Goal: Information Seeking & Learning: Find specific fact

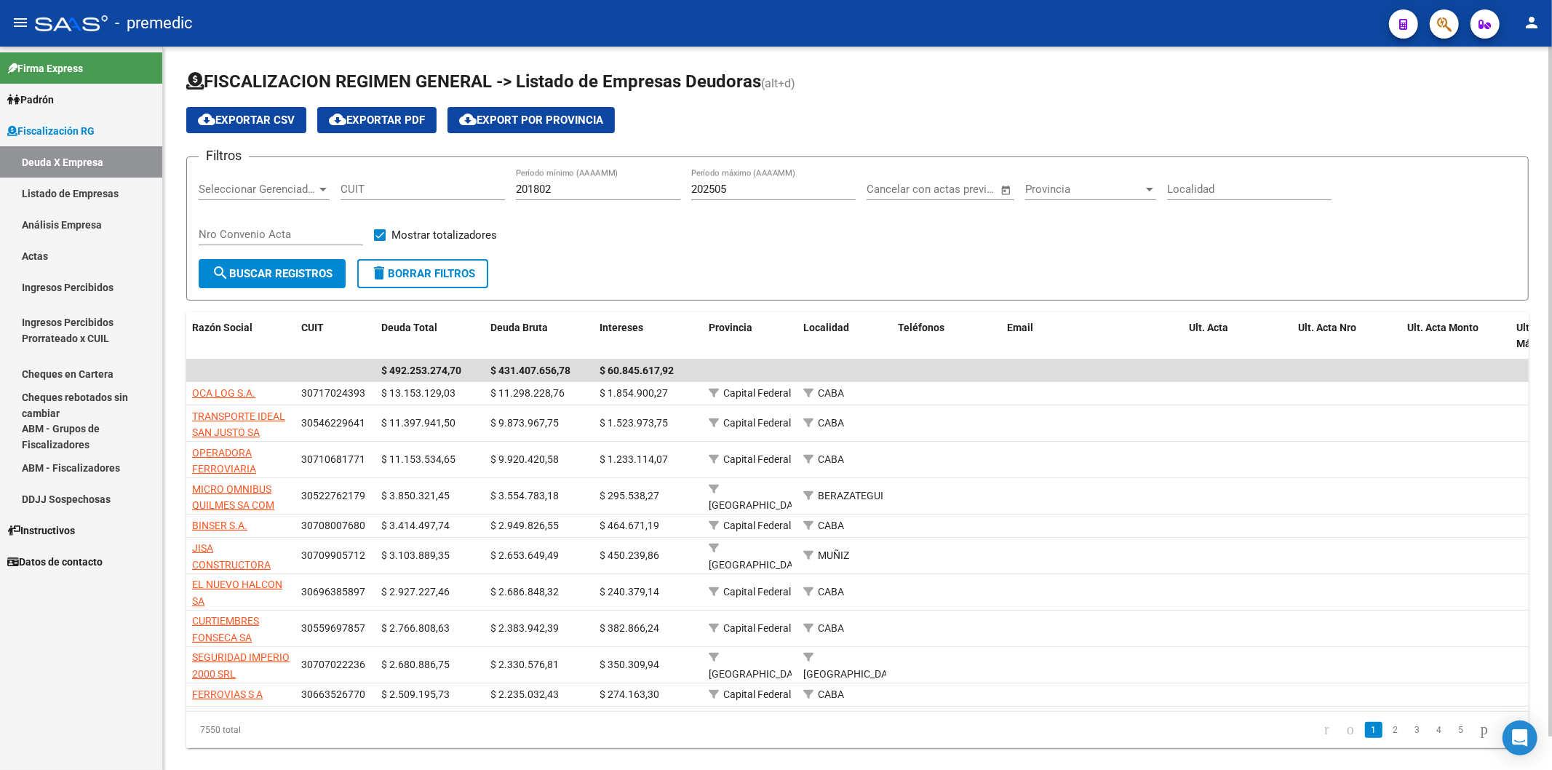
click at [764, 189] on input "202505" at bounding box center [773, 189] width 164 height 13
type input "202507"
click at [304, 250] on div "Nro Convenio Acta" at bounding box center [281, 236] width 164 height 45
drag, startPoint x: 307, startPoint y: 257, endPoint x: 316, endPoint y: 263, distance: 11.5
click at [314, 260] on form "Filtros Seleccionar Gerenciador Seleccionar Gerenciador CUIT 201802 Período mín…" at bounding box center [857, 228] width 1342 height 144
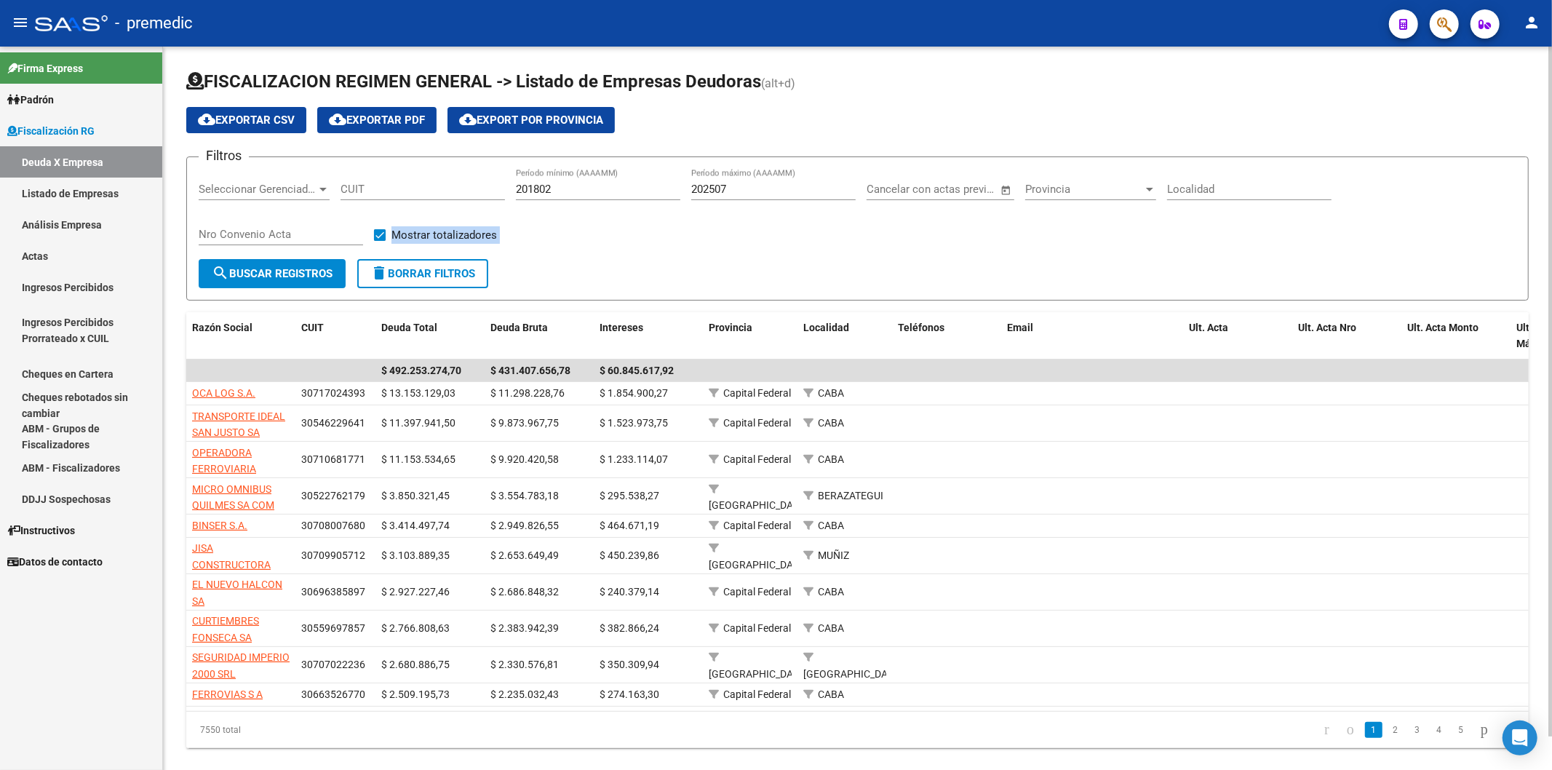
click at [327, 275] on span "search Buscar Registros" at bounding box center [272, 273] width 121 height 13
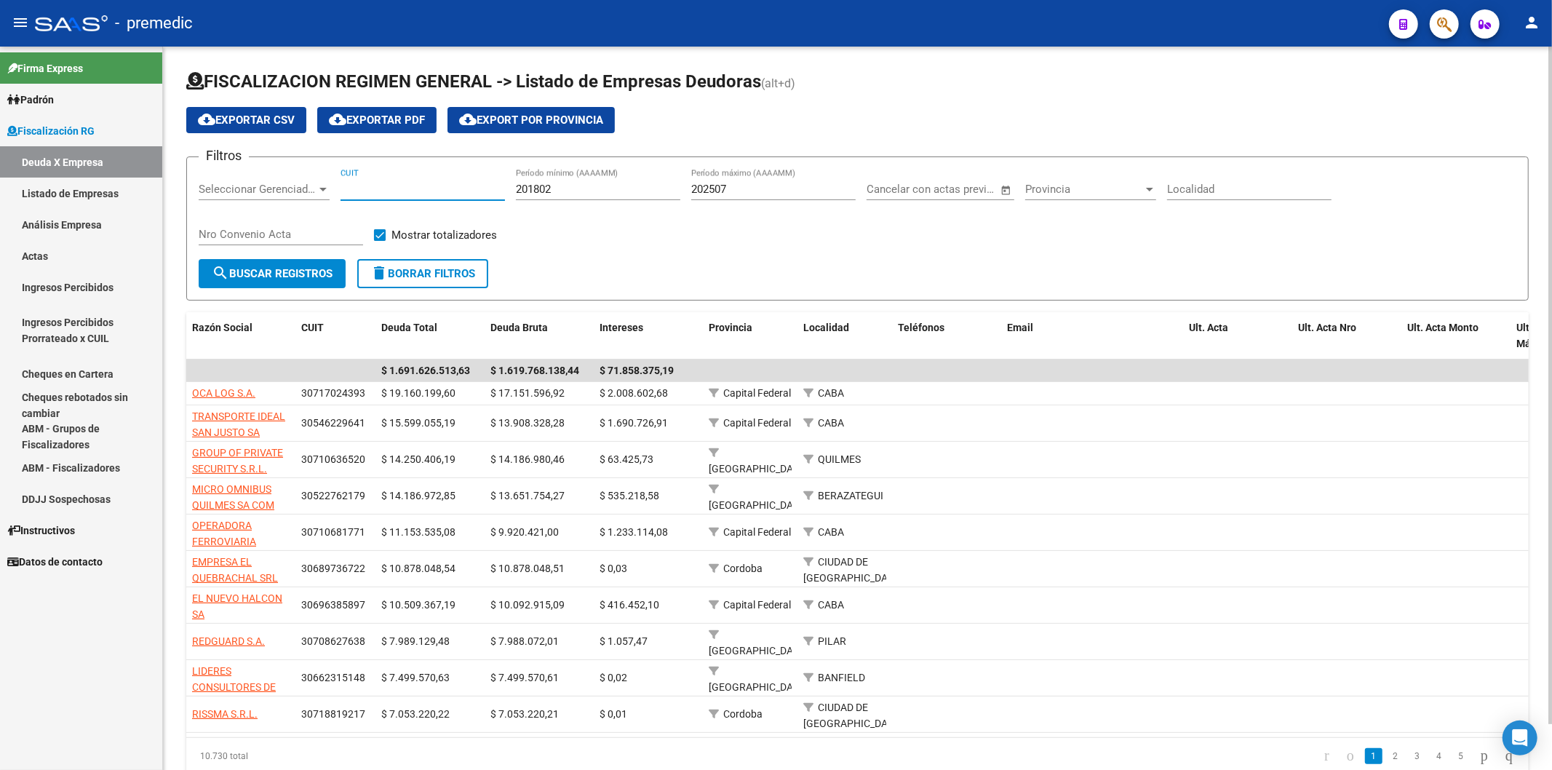
click at [391, 195] on input "CUIT" at bounding box center [422, 189] width 164 height 13
click at [41, 228] on link "Análisis Empresa" at bounding box center [81, 224] width 162 height 31
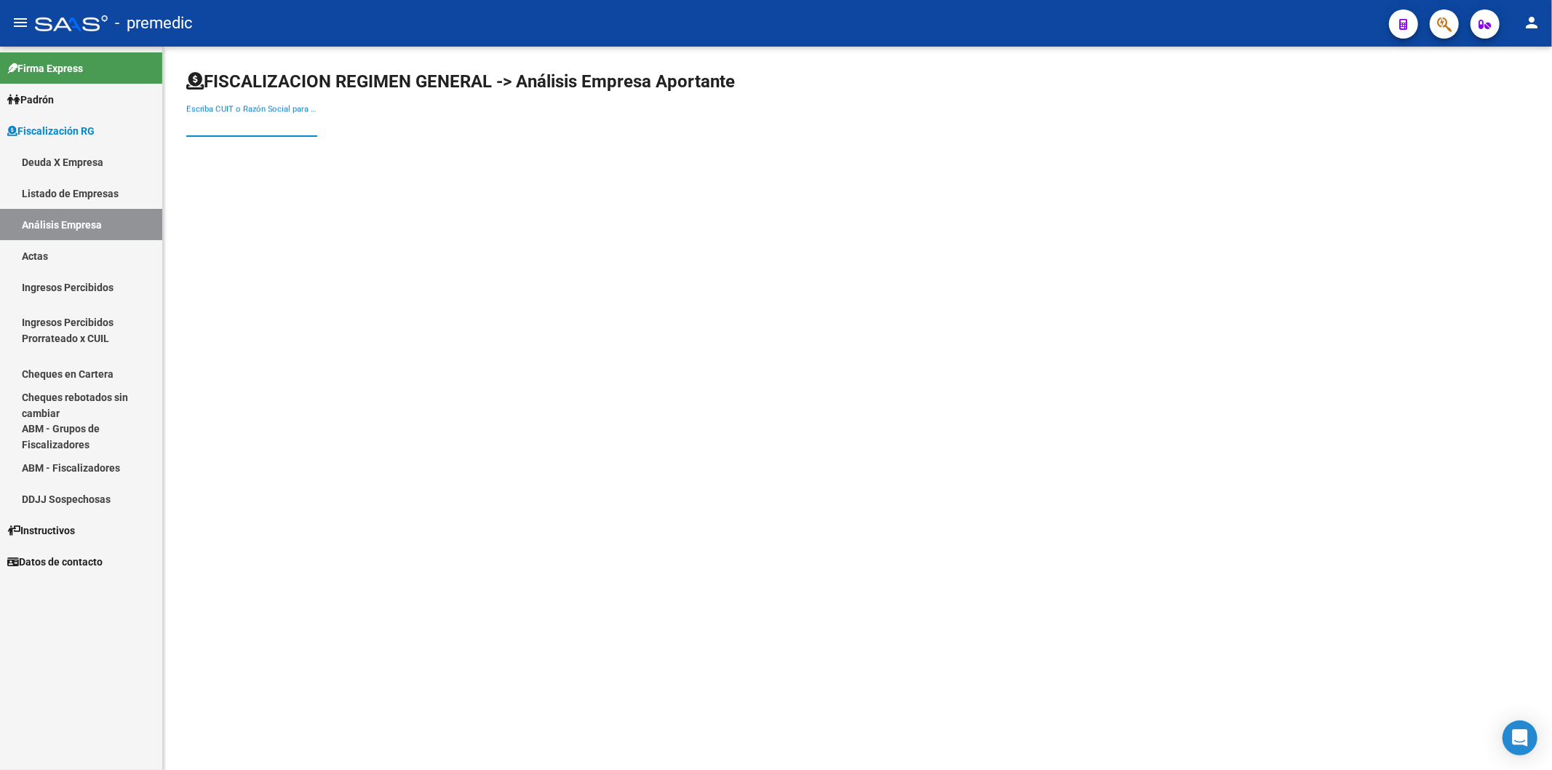
click at [258, 124] on input "Escriba CUIT o Razón Social para buscar" at bounding box center [251, 125] width 131 height 13
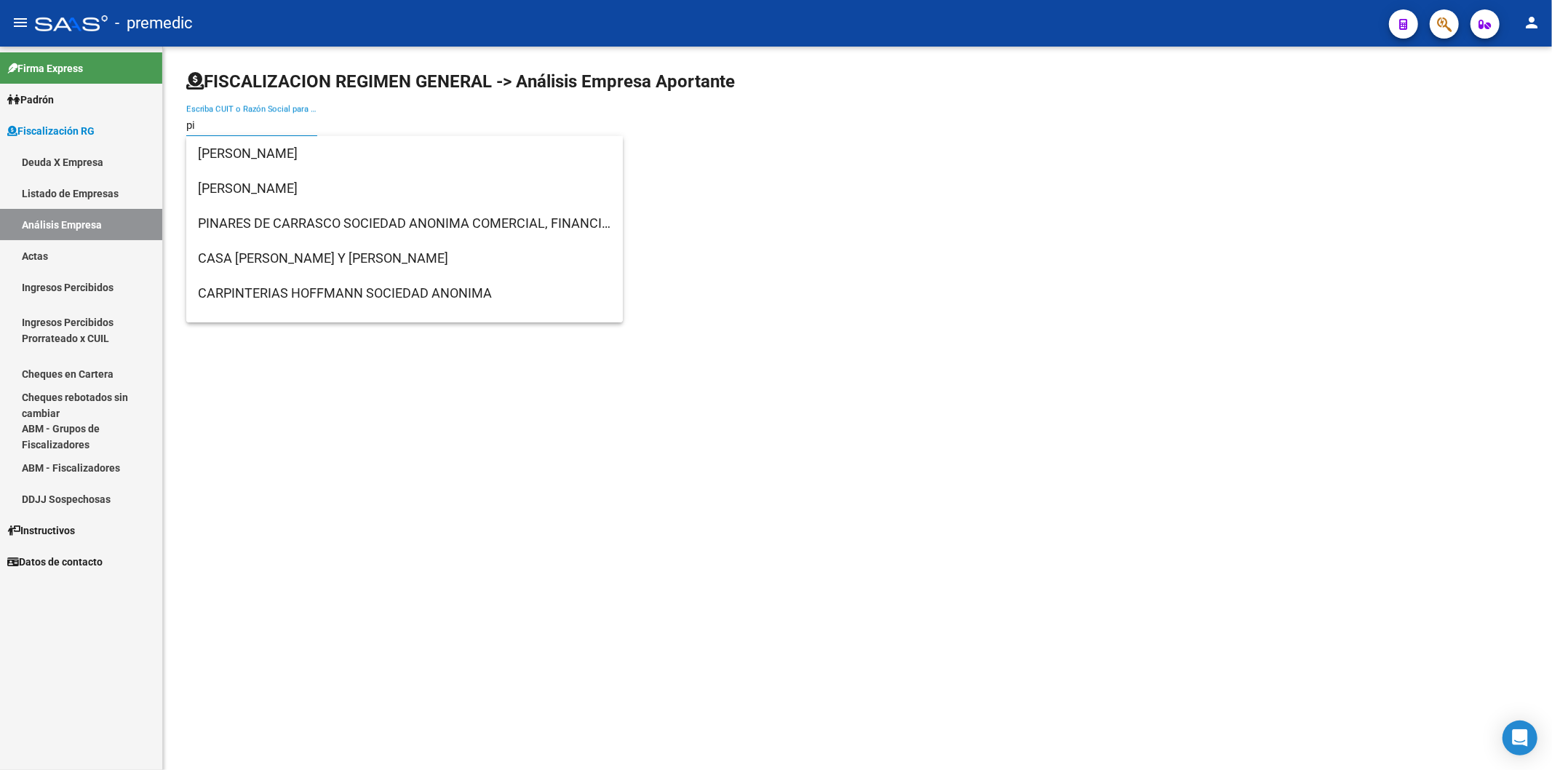
type input "p"
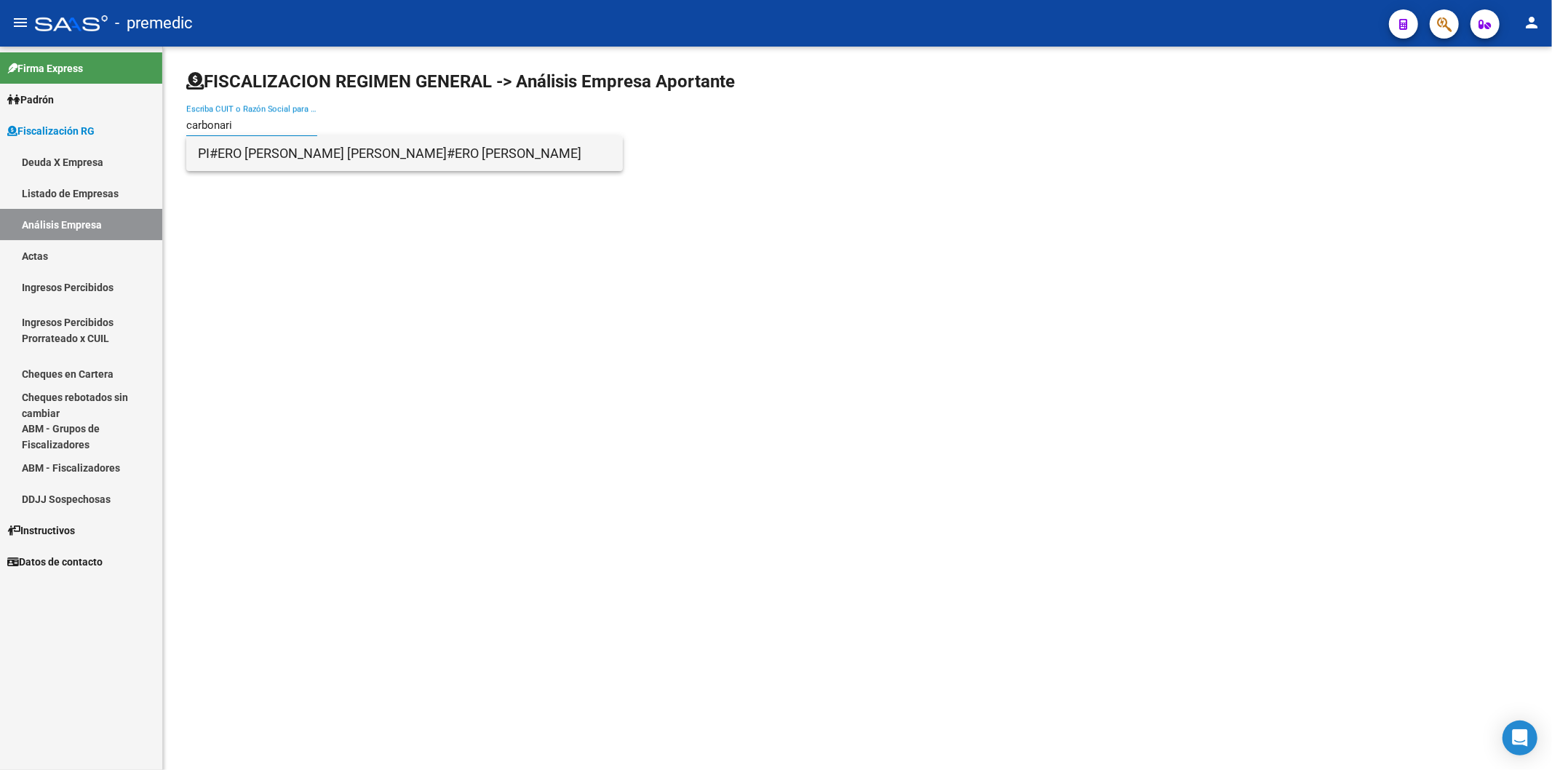
type input "carbonari"
click at [271, 147] on span "PI#ERO [PERSON_NAME] [PERSON_NAME]#ERO [PERSON_NAME]" at bounding box center [404, 153] width 413 height 35
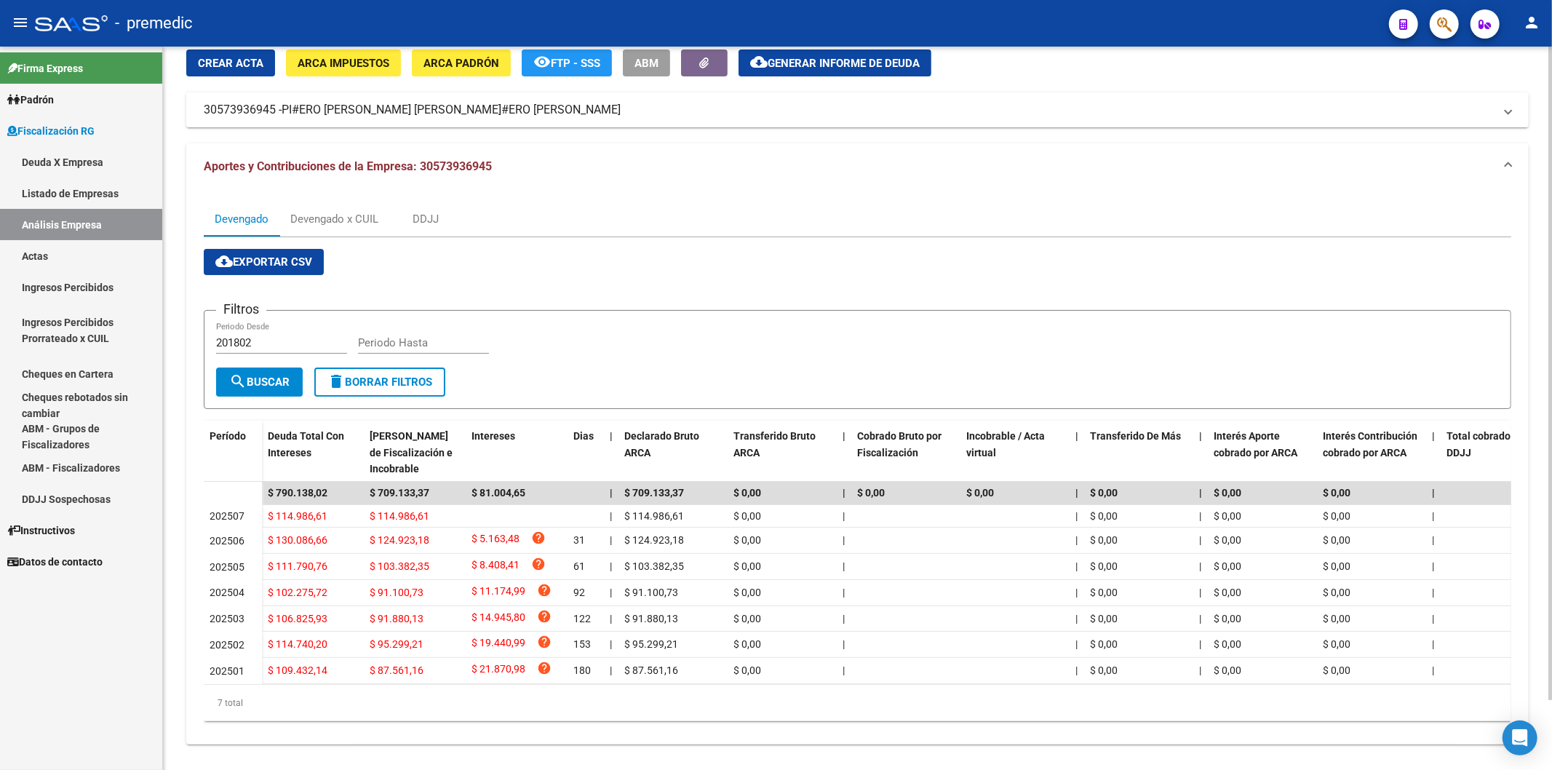
scroll to position [77, 0]
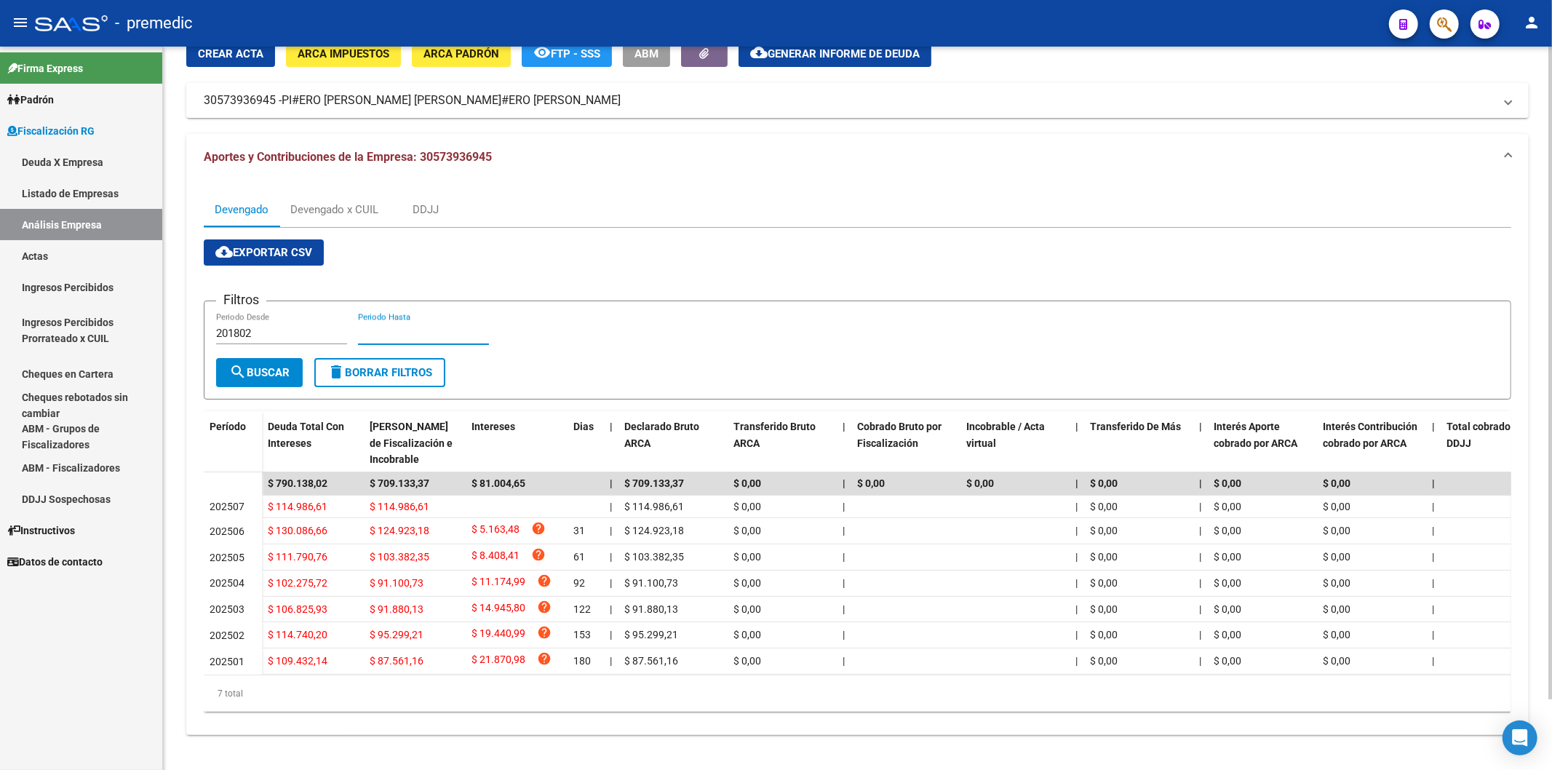
click at [388, 327] on input "Periodo Hasta" at bounding box center [423, 333] width 131 height 13
type input "202507"
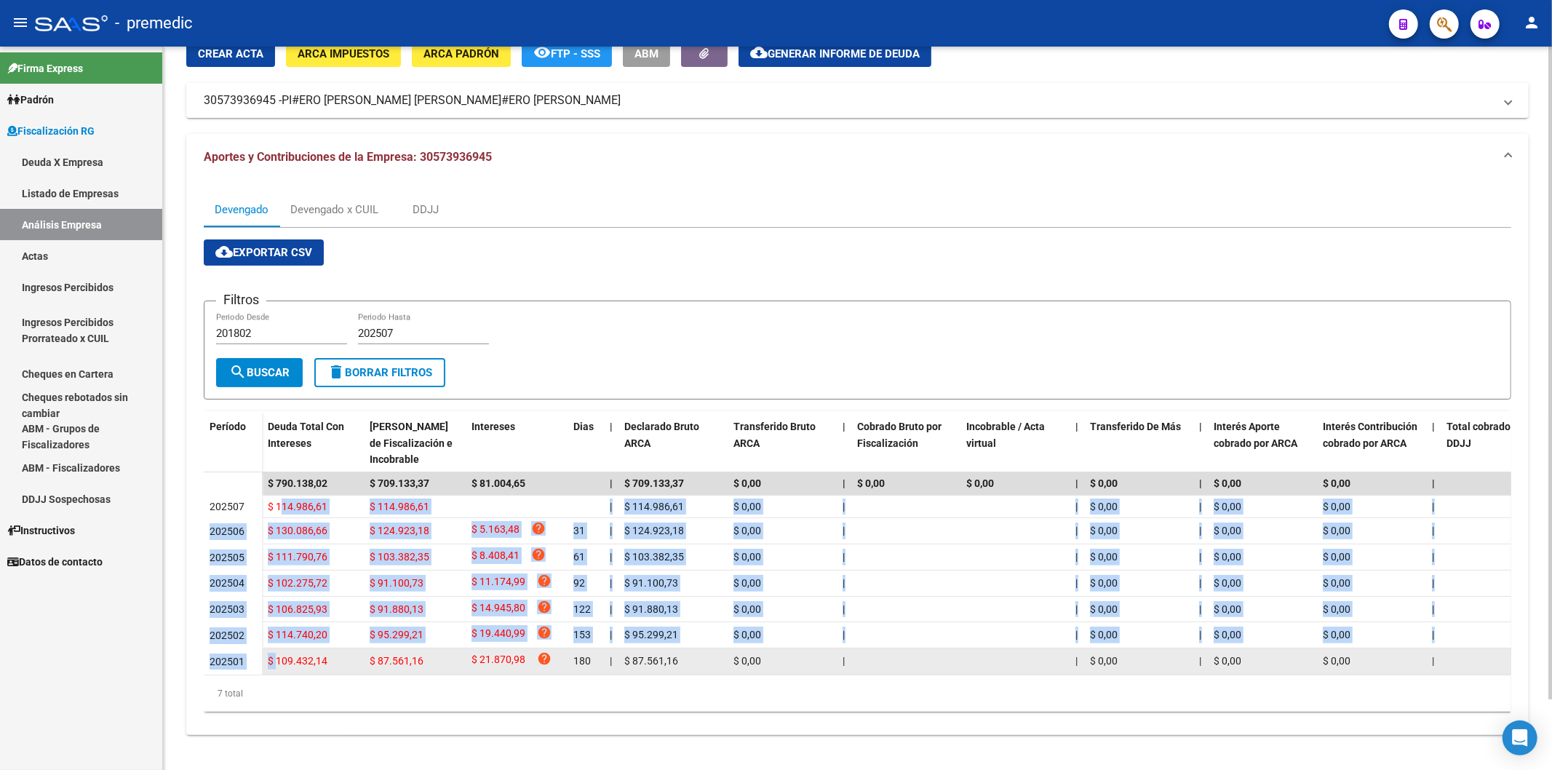
drag, startPoint x: 281, startPoint y: 486, endPoint x: 277, endPoint y: 637, distance: 150.6
click at [277, 375] on datatable-scroller "$ 790.138,02 $ 709.133,37 $ 81.004,65 | $ 709.133,37 $ 0,00 | $ 0,00 $ 0,00 | $…" at bounding box center [857, 573] width 1307 height 202
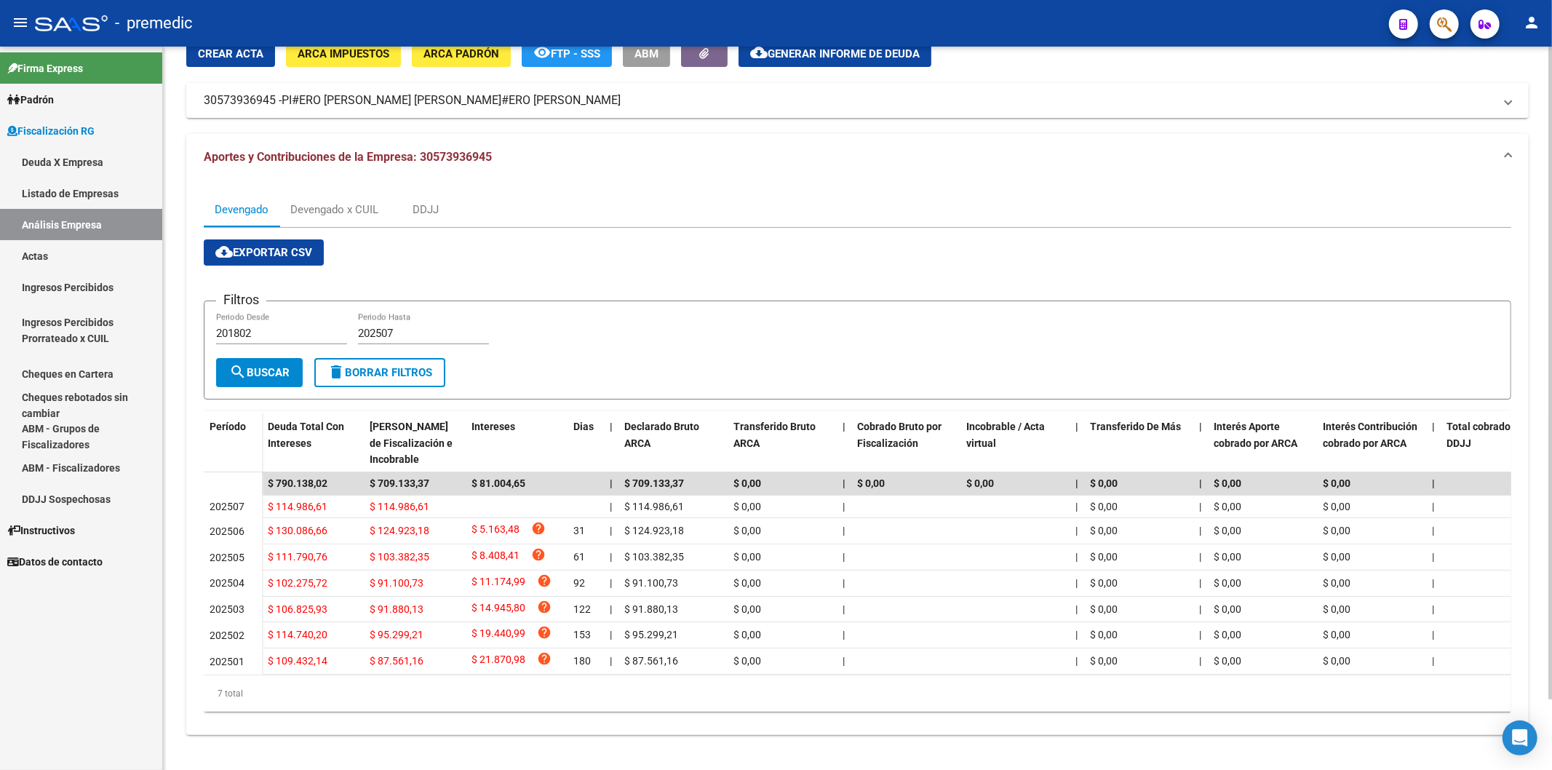
click at [711, 243] on div "cloud_download Exportar CSV Filtros 201802 Periodo Desde 202507 Periodo Hasta s…" at bounding box center [857, 475] width 1307 height 472
click at [575, 192] on div "Devengado Devengado x CUIL DDJJ" at bounding box center [857, 209] width 1307 height 35
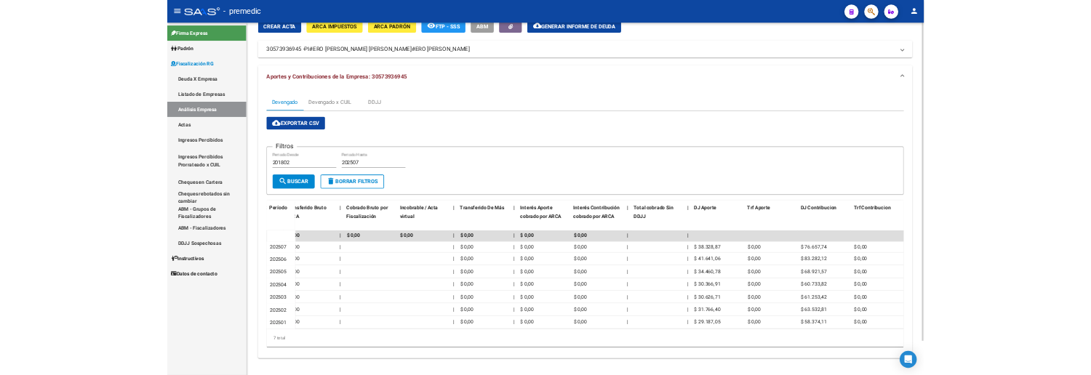
scroll to position [0, 0]
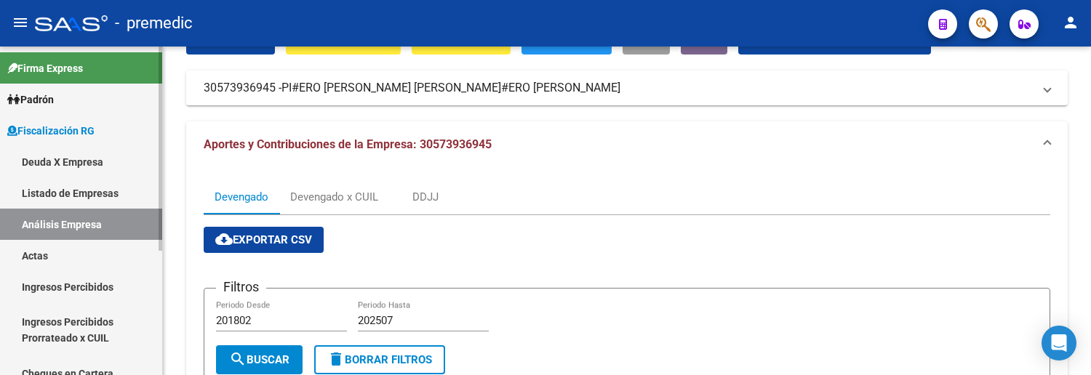
click at [80, 164] on link "Deuda X Empresa" at bounding box center [81, 161] width 162 height 31
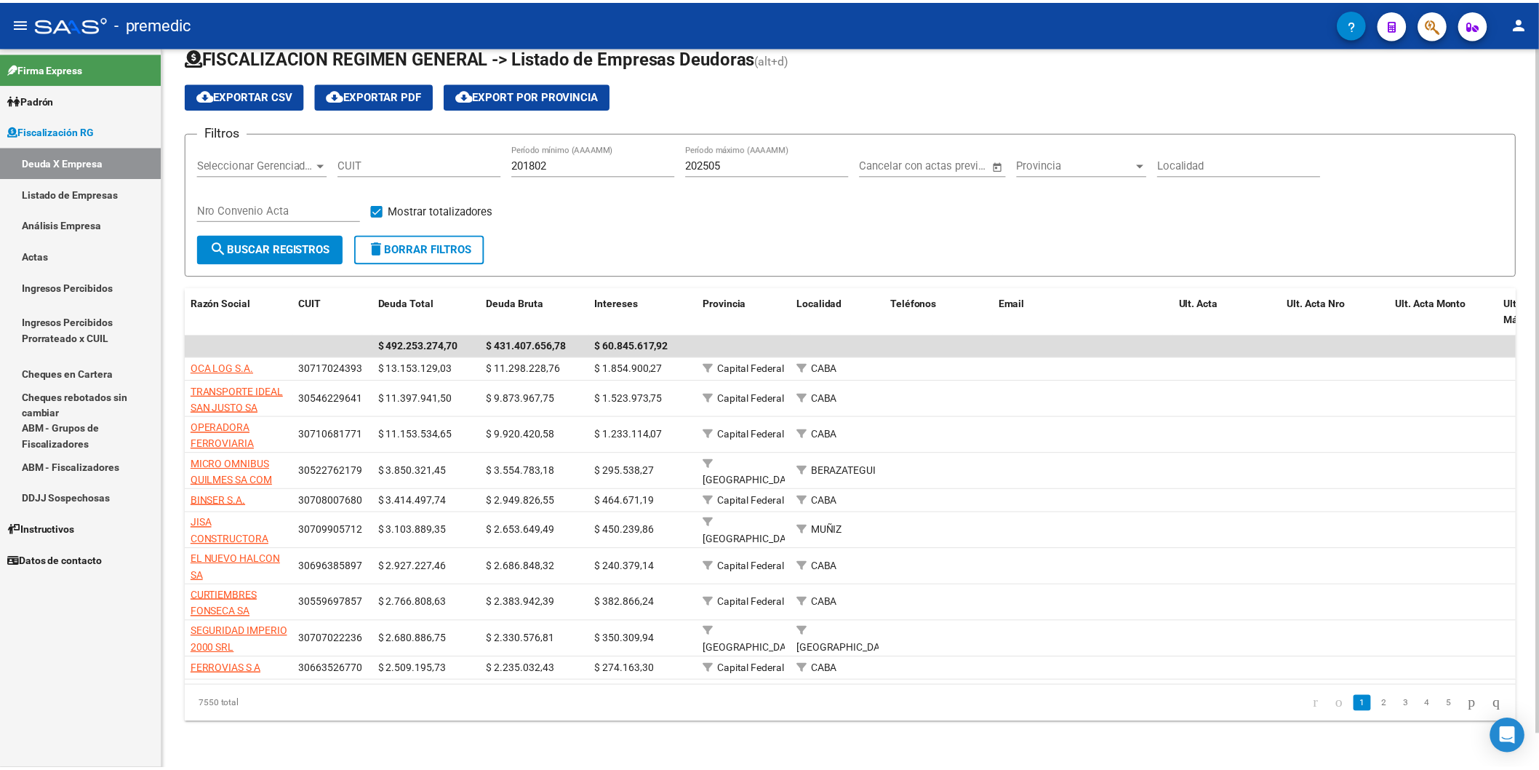
scroll to position [36, 0]
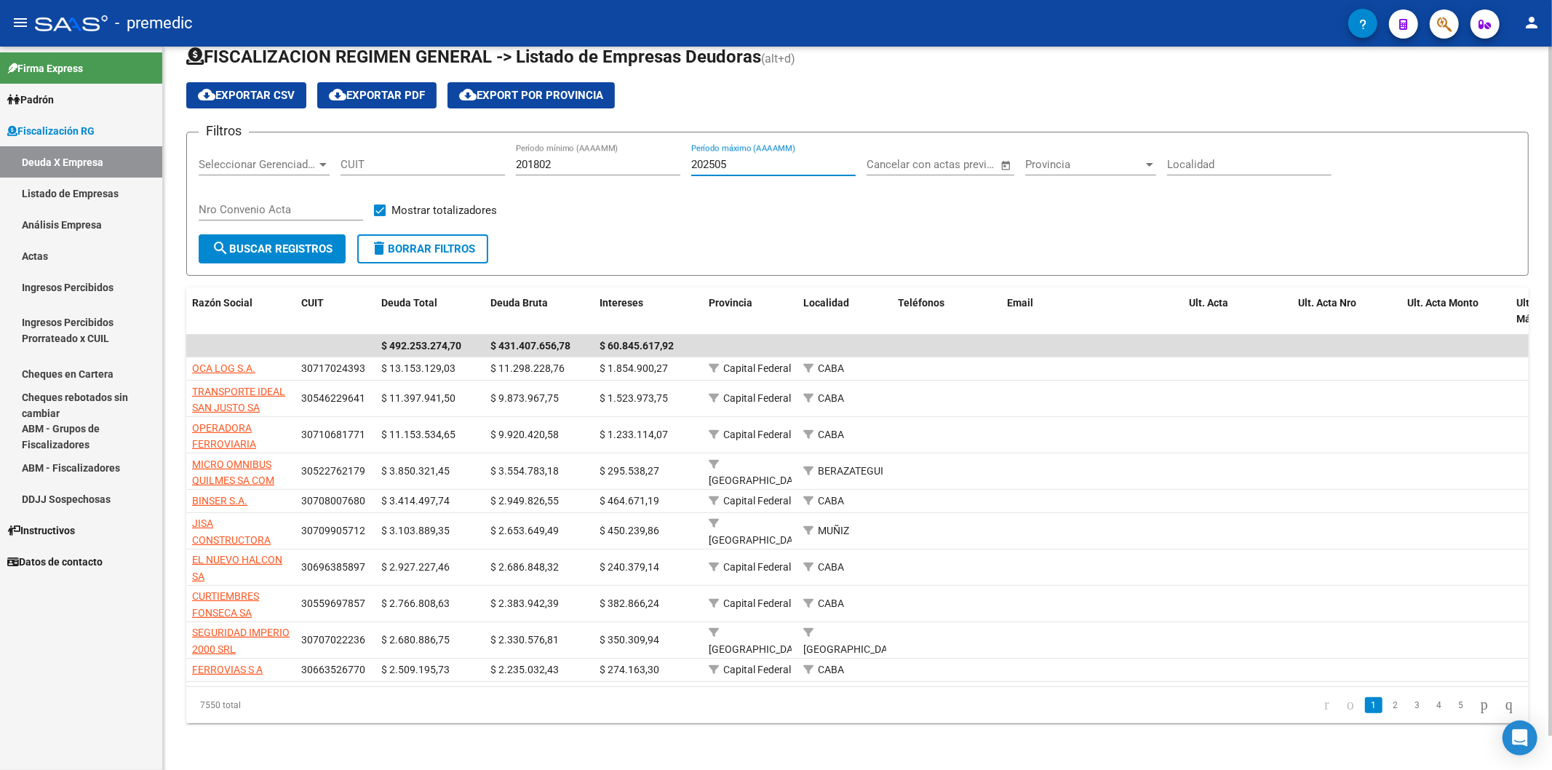
click at [819, 158] on input "202505" at bounding box center [773, 164] width 164 height 13
type input "202507"
click at [274, 242] on span "search Buscar Registros" at bounding box center [272, 248] width 121 height 13
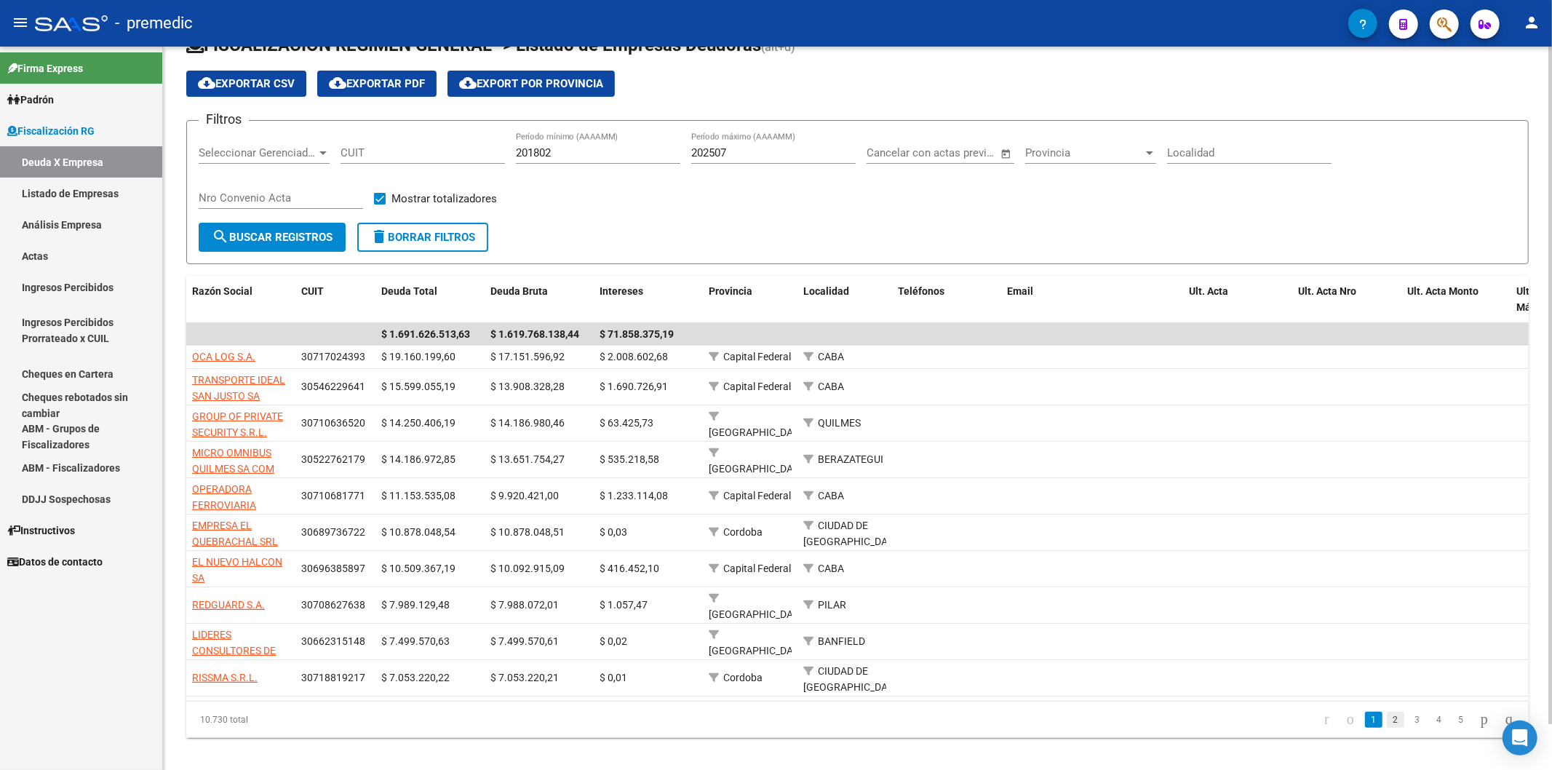
click at [1090, 375] on link "2" at bounding box center [1395, 719] width 17 height 16
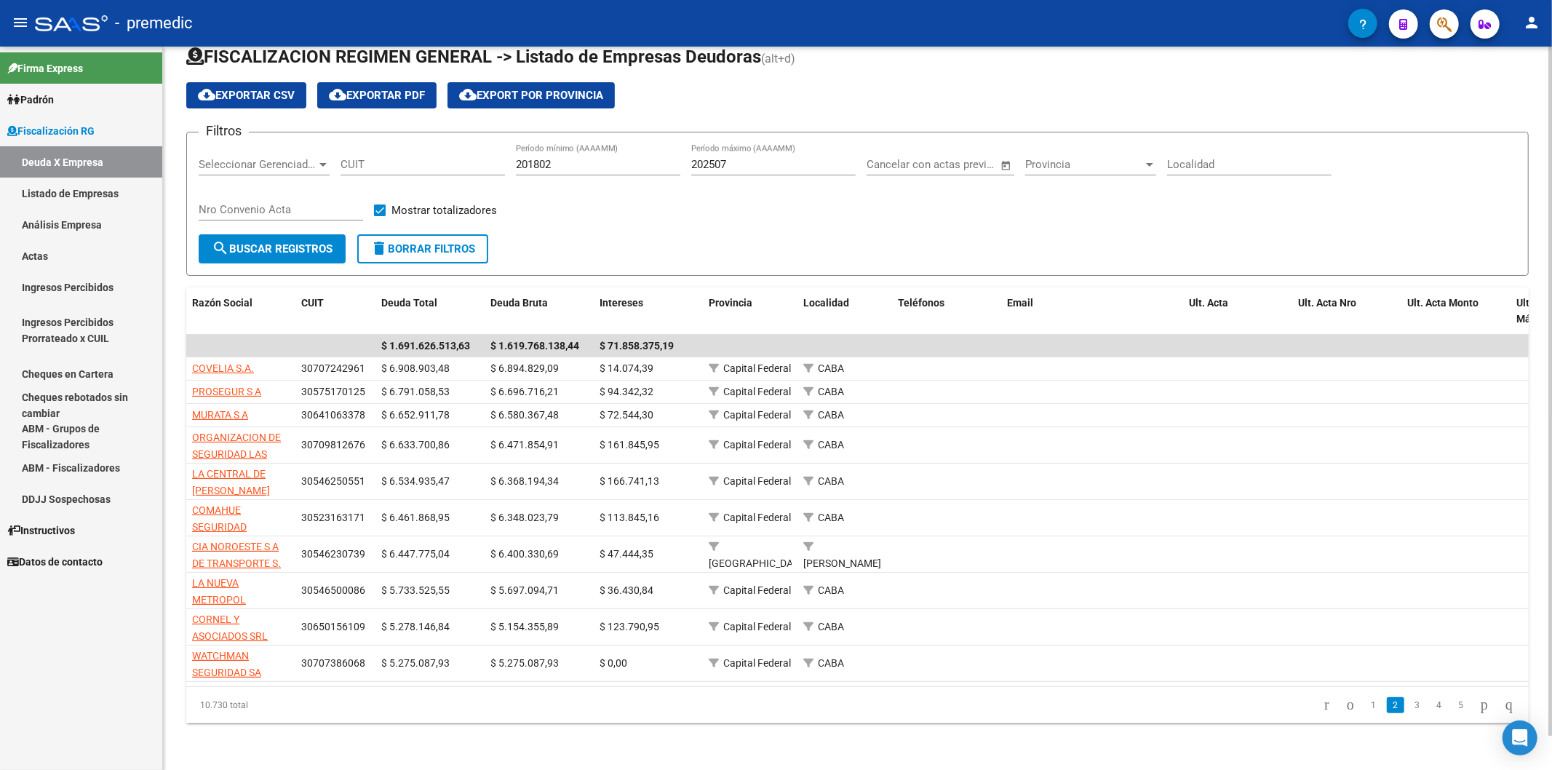
click at [1090, 375] on link "3" at bounding box center [1416, 705] width 17 height 16
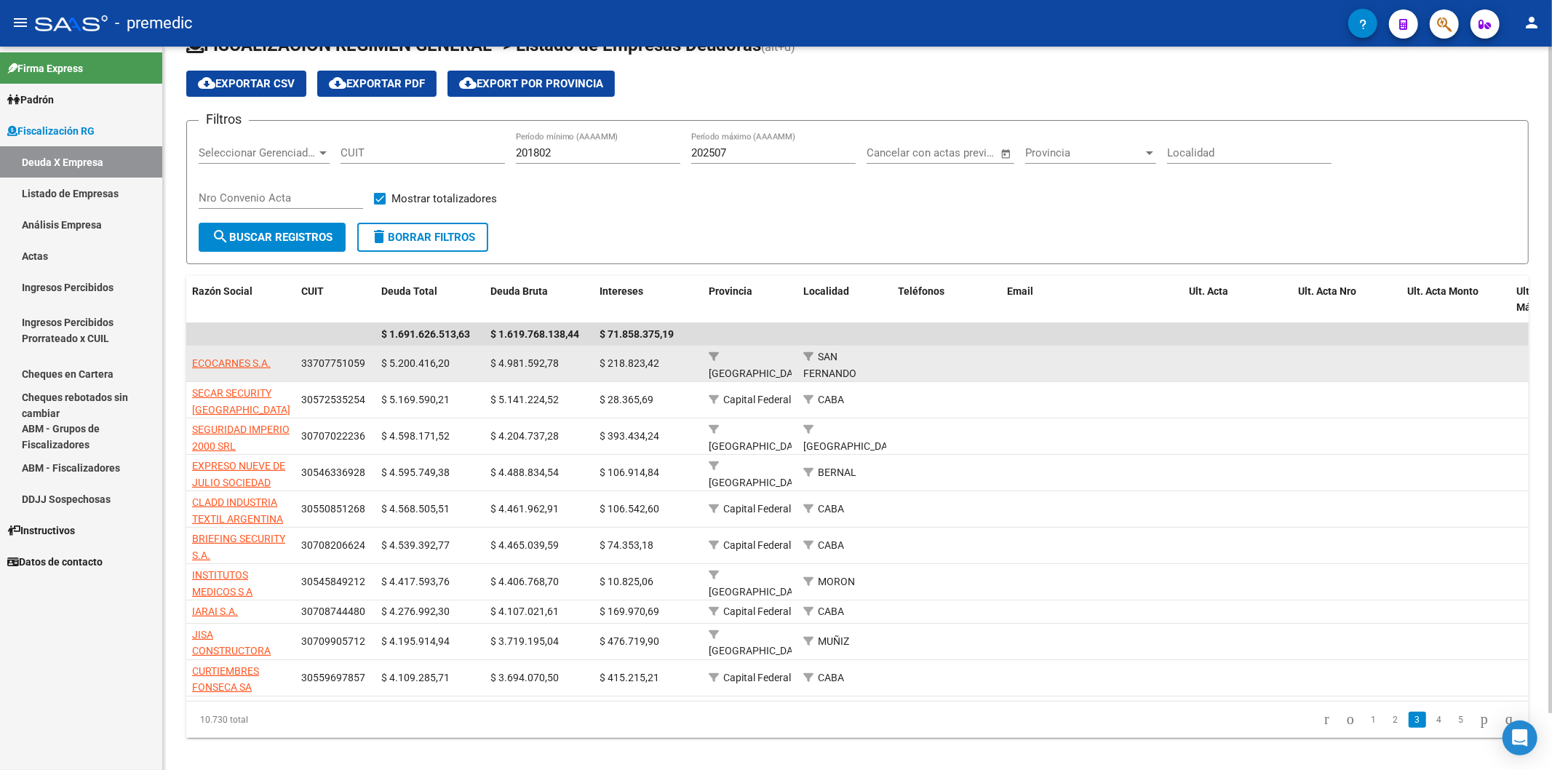
drag, startPoint x: 235, startPoint y: 375, endPoint x: 224, endPoint y: 367, distance: 13.5
click at [231, 374] on datatable-body-cell "ECOCARNES S.A." at bounding box center [240, 364] width 109 height 36
click at [219, 359] on span "ECOCARNES S.A." at bounding box center [231, 363] width 79 height 12
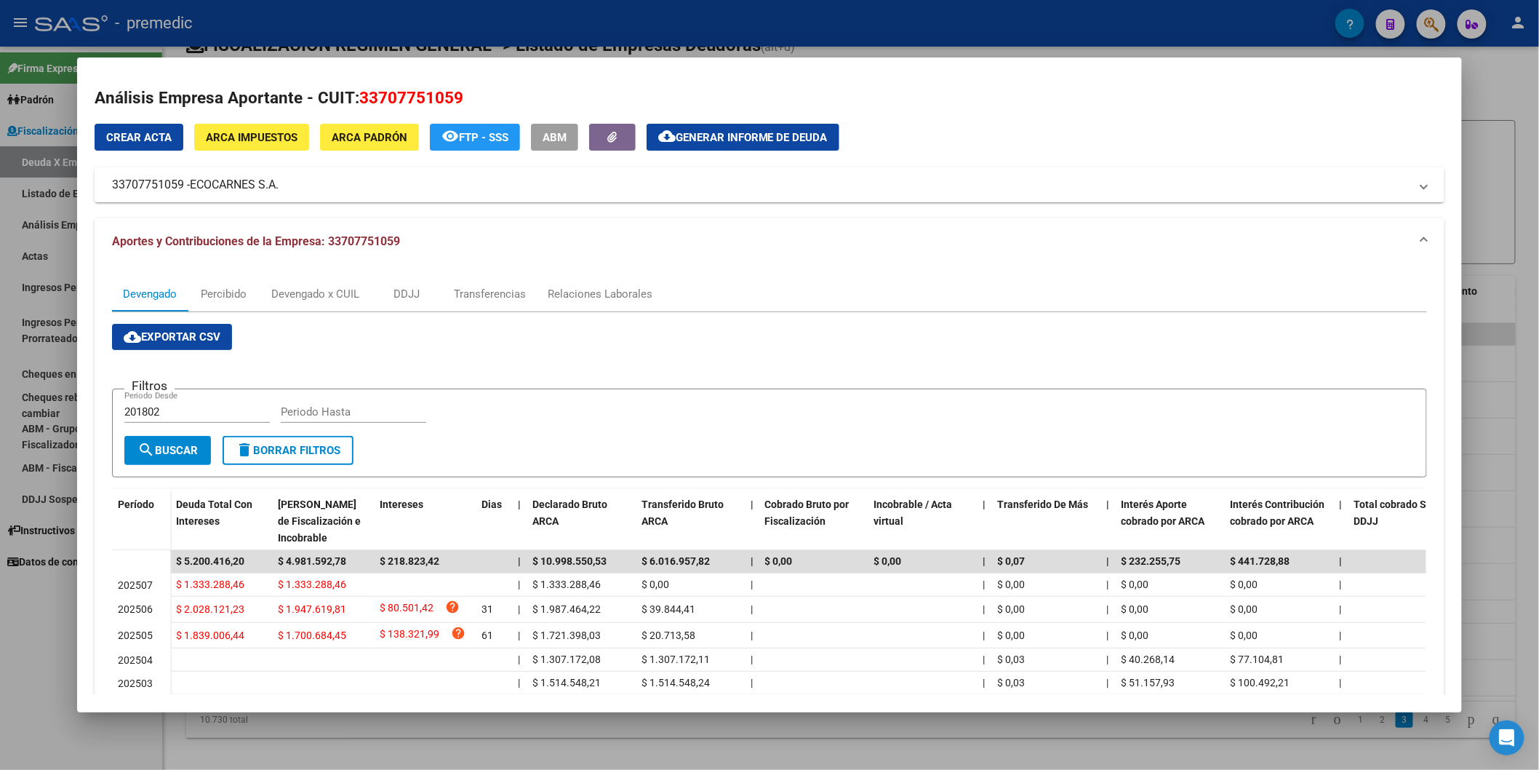
scroll to position [0, 0]
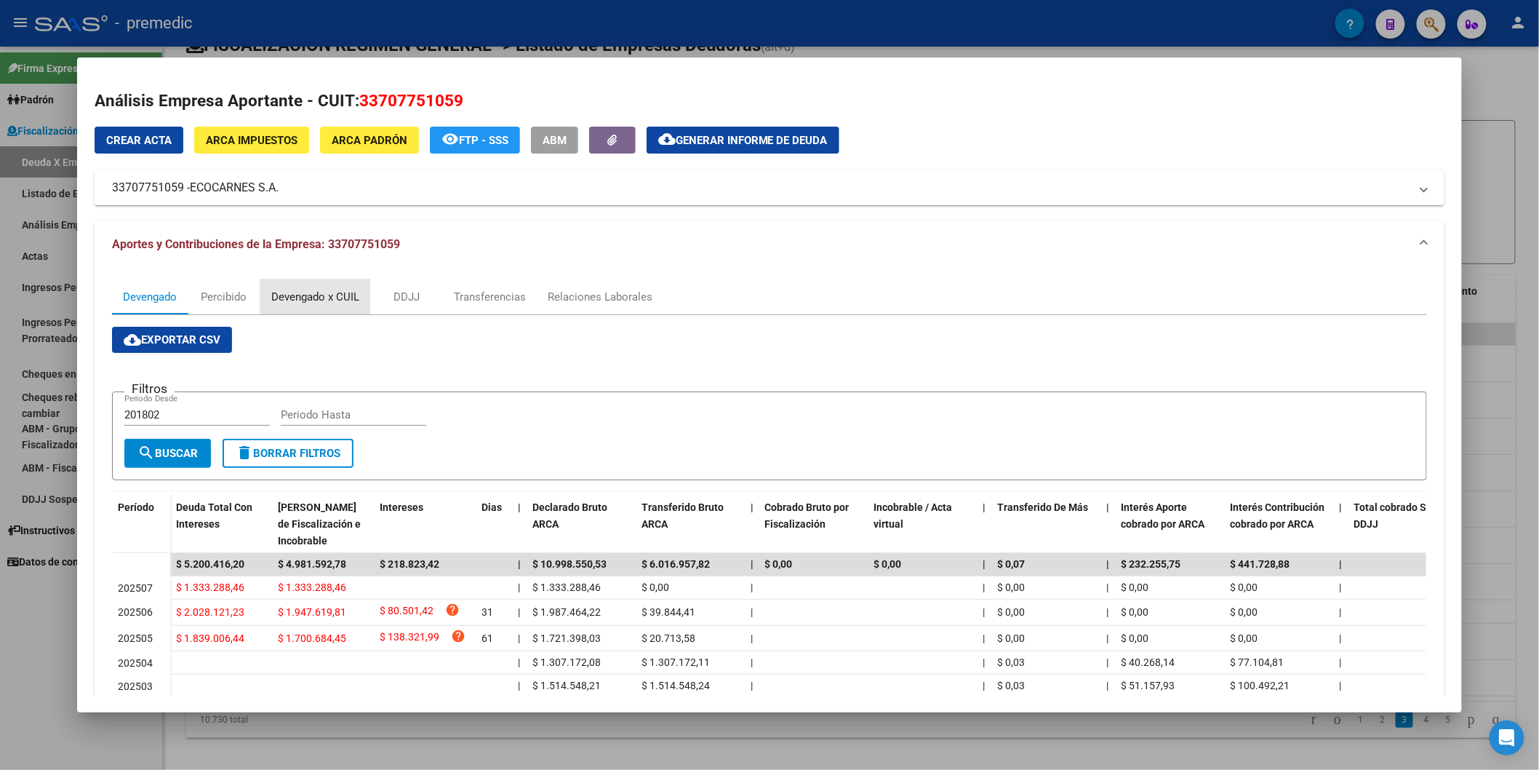
click at [338, 285] on div "Devengado x CUIL" at bounding box center [315, 296] width 110 height 35
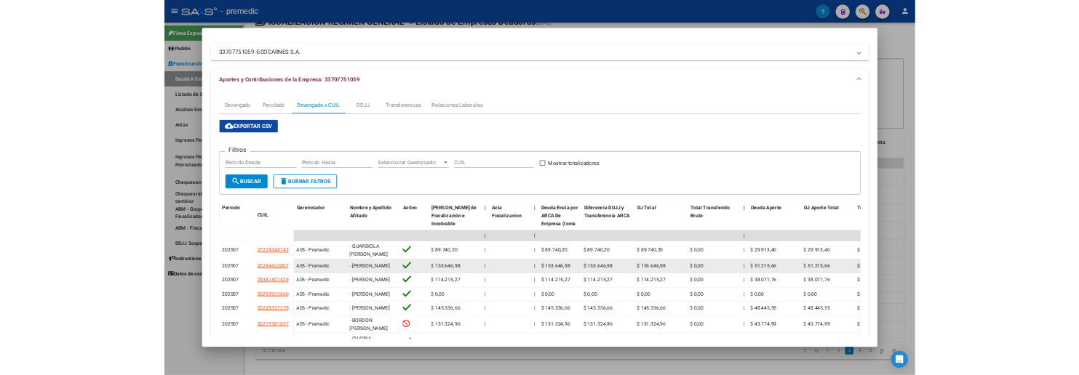
scroll to position [1, 0]
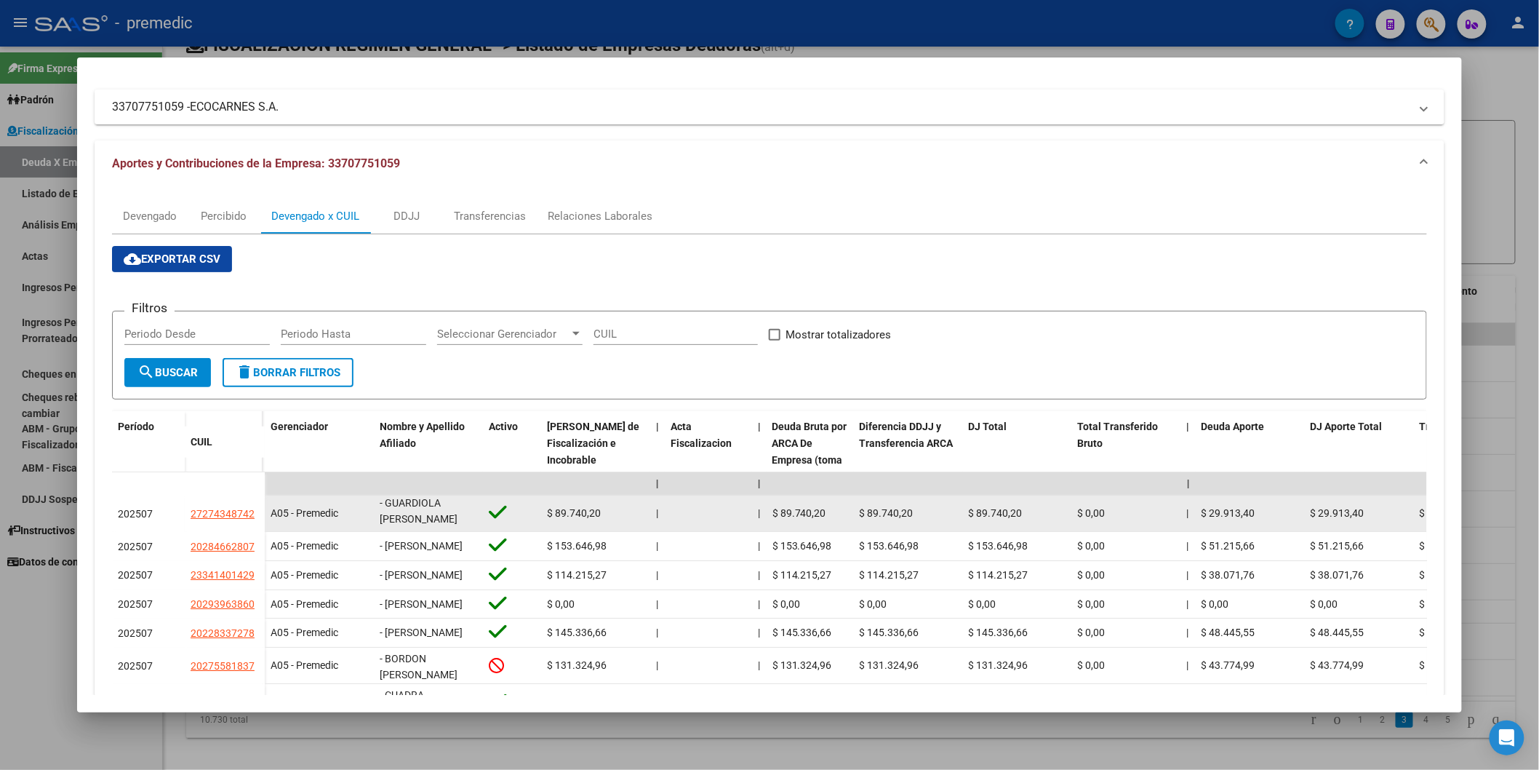
drag, startPoint x: 381, startPoint y: 504, endPoint x: 441, endPoint y: 519, distance: 61.6
click at [441, 375] on div "- GUARDIOLA [PERSON_NAME]" at bounding box center [428, 513] width 97 height 31
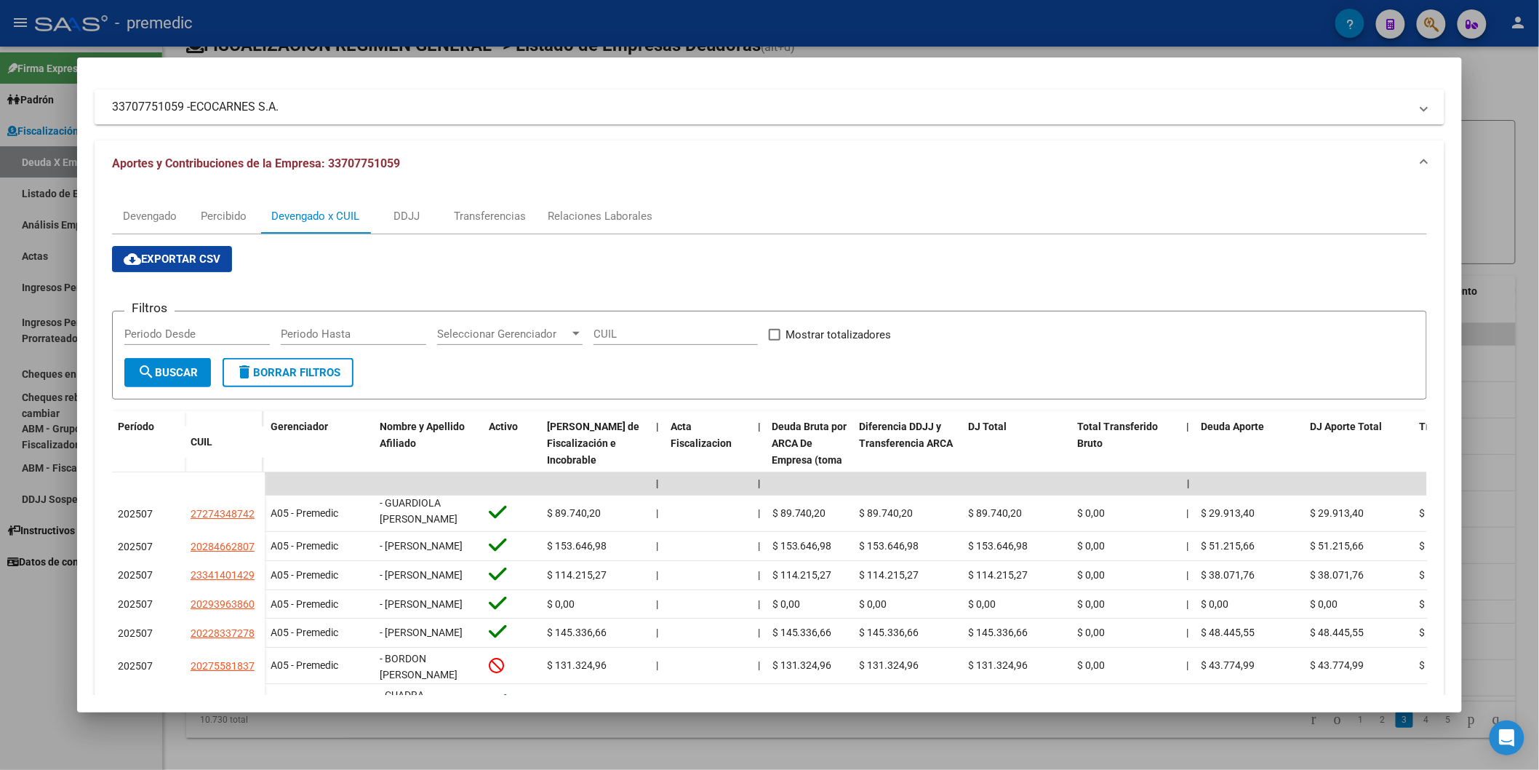
copy span "GUARDIOLA [PERSON_NAME]"
